Goal: Task Accomplishment & Management: Manage account settings

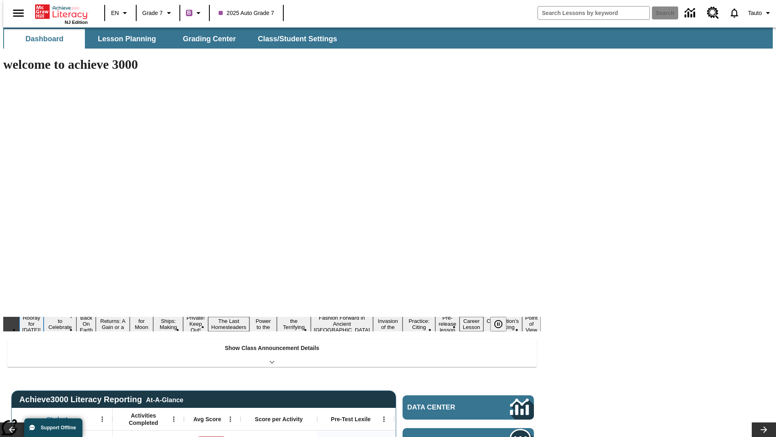
click at [44, 314] on button "Hooray for [DATE]!" at bounding box center [31, 324] width 24 height 20
click at [502, 319] on icon "Pause" at bounding box center [499, 324] width 10 height 10
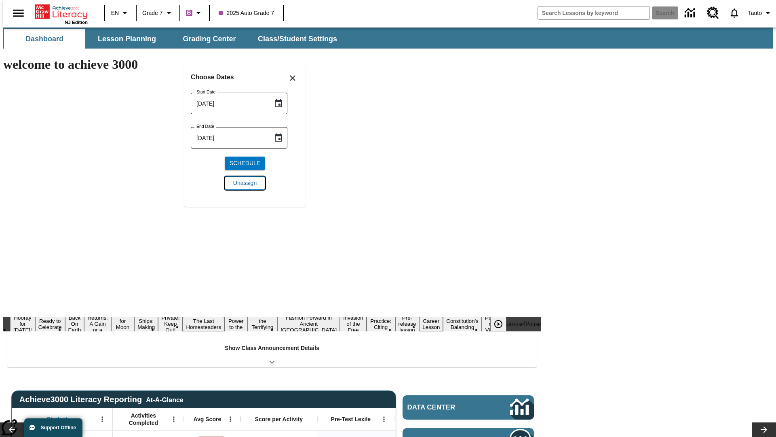
click at [245, 183] on span "Unassign" at bounding box center [244, 183] width 23 height 8
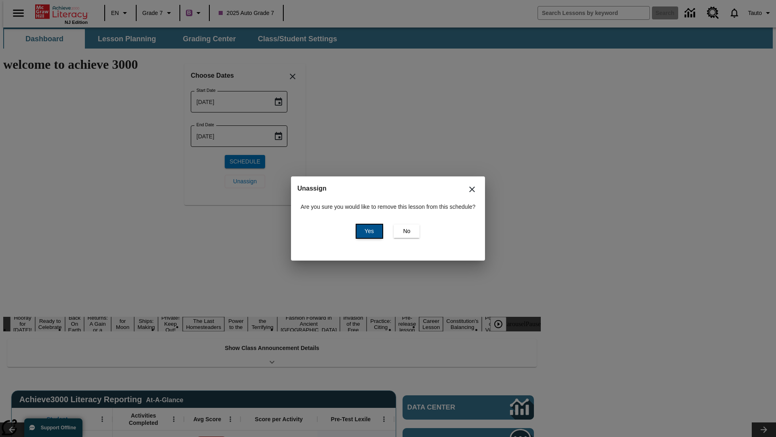
click at [368, 231] on span "Yes" at bounding box center [369, 231] width 9 height 8
